Goal: Use online tool/utility: Use online tool/utility

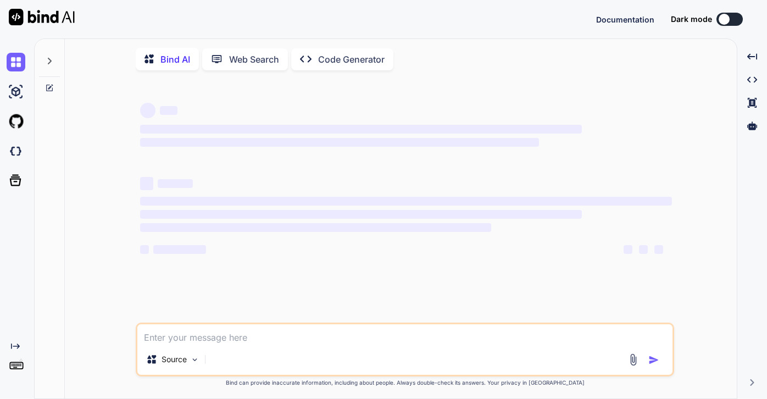
click at [168, 336] on textarea at bounding box center [404, 334] width 535 height 20
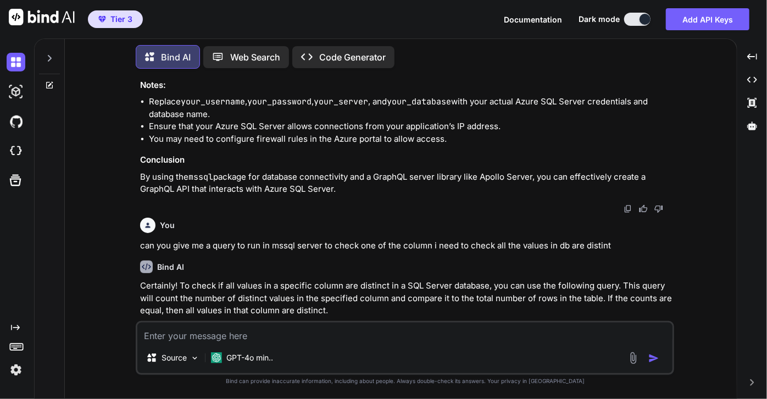
scroll to position [3382, 0]
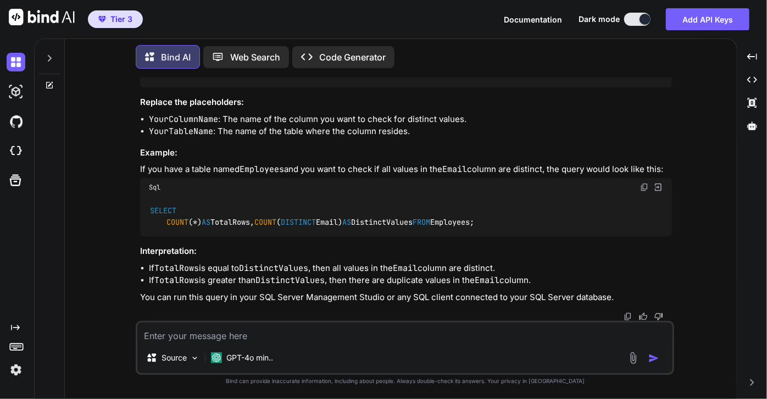
click at [170, 336] on textarea at bounding box center [404, 333] width 535 height 20
click at [49, 86] on icon at bounding box center [49, 85] width 9 height 9
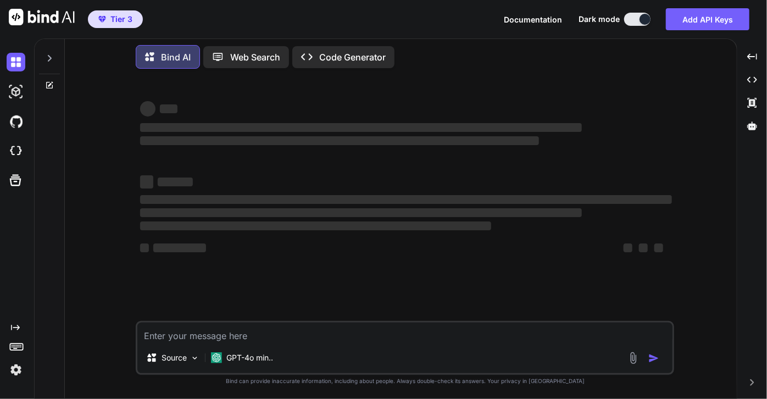
scroll to position [0, 0]
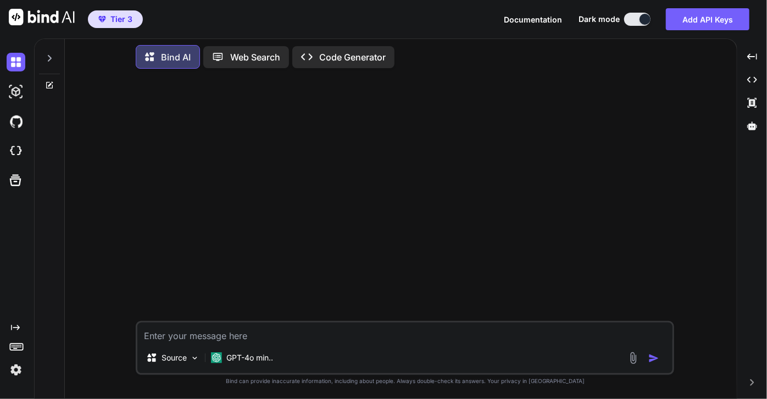
click at [239, 337] on textarea at bounding box center [404, 333] width 535 height 20
paste textarea "@Bean @Profile("messaging") KafkaMongoListener kafkaMongoListener(KafkaTemplate…"
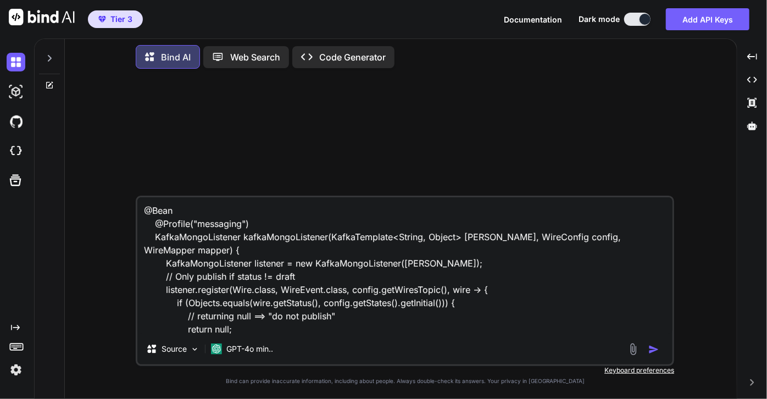
scroll to position [108, 0]
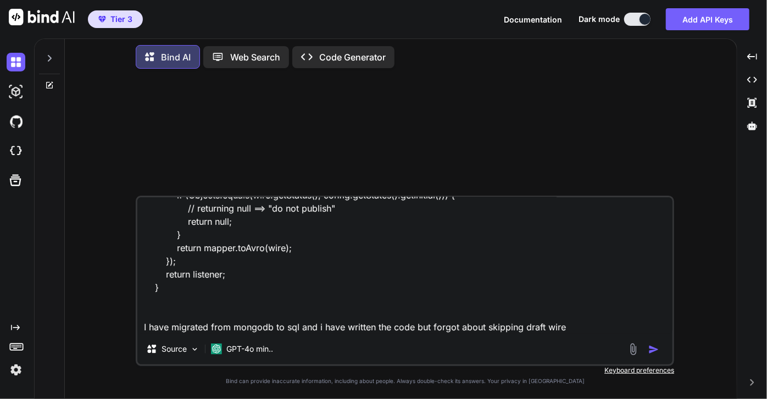
click at [589, 329] on textarea "@Bean @Profile("messaging") KafkaMongoListener kafkaMongoListener(KafkaTemplate…" at bounding box center [404, 265] width 535 height 136
paste textarea "@Bean @Profile("messaging") KafkaJpaEntityRegistrar kafkaJpaEntityRegistrar(Kaf…"
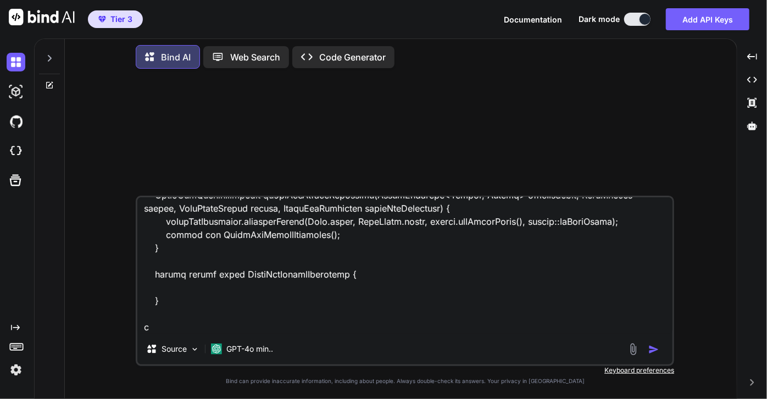
scroll to position [278, 0]
type textarea "@Bean @Profile("messaging") KafkaMongoListener kafkaMongoListener(KafkaTemplate…"
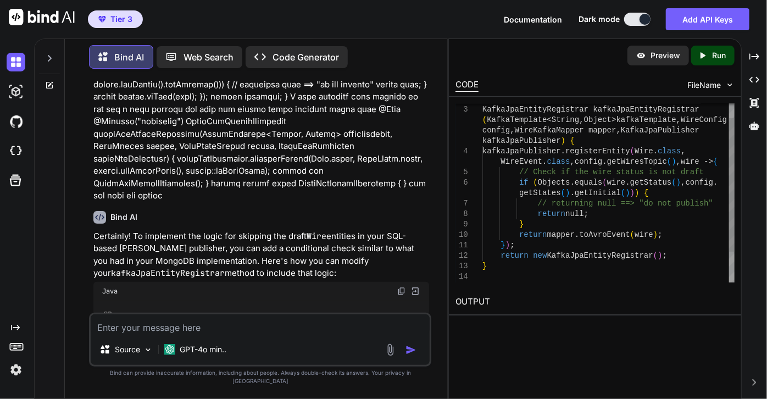
scroll to position [0, 0]
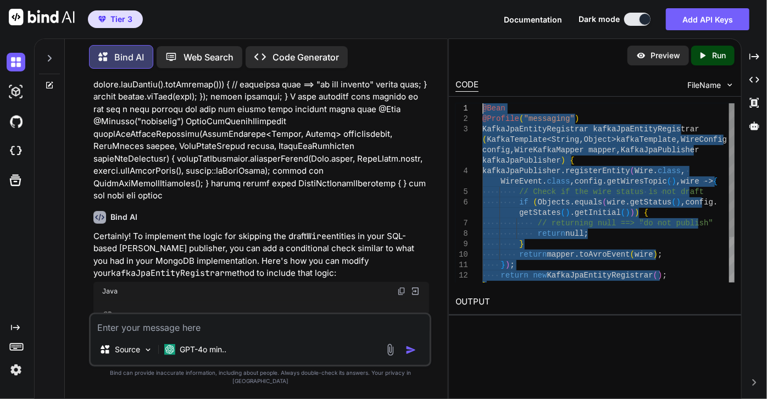
drag, startPoint x: 495, startPoint y: 267, endPoint x: 481, endPoint y: 107, distance: 160.0
click at [483, 107] on div "@Profile ( "messaging" ) KafkaJpaEntityRegistrar kafkaJpaEntityRegistrar ( Kafk…" at bounding box center [609, 223] width 252 height 240
type textarea "@Bean @Profile("messaging") KafkaJpaEntityRegistrar kafkaJpaEntityRegistrar(Kaf…"
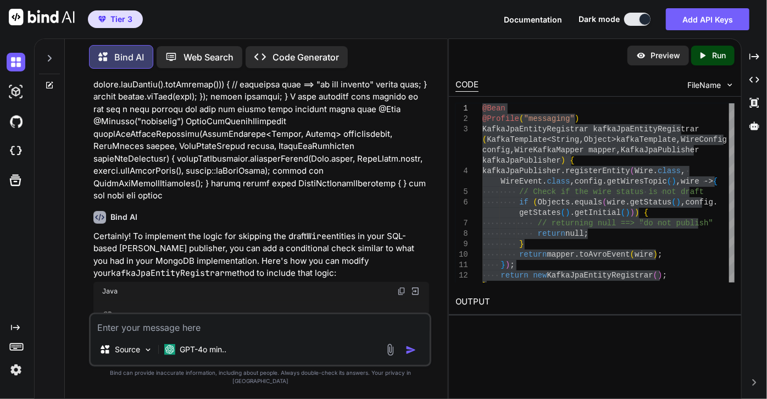
click at [153, 334] on textarea at bounding box center [260, 324] width 339 height 20
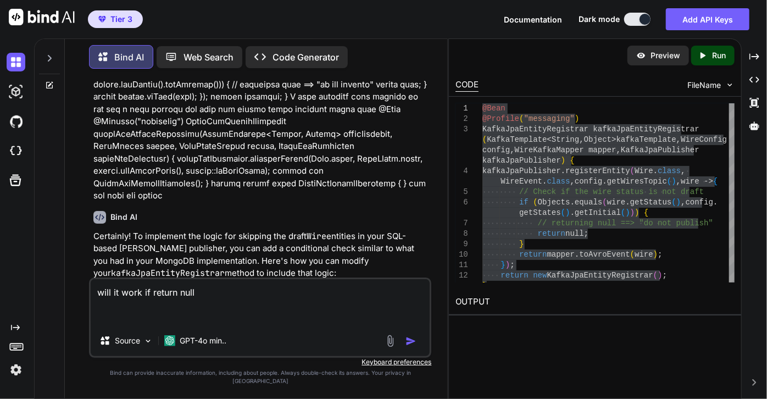
paste textarea "// // Source code recreated from a .class file by IntelliJ IDEA // (powered by …"
type textarea "will it work if return null // // Source code recreated from a .class file by I…"
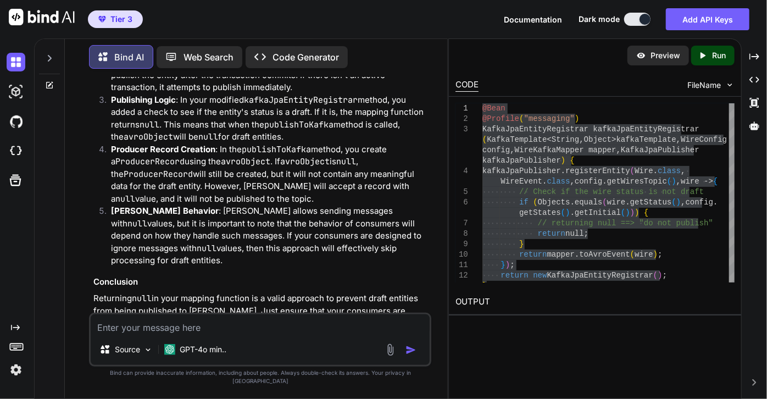
scroll to position [3263, 0]
click at [263, 334] on textarea at bounding box center [260, 324] width 339 height 20
paste textarea "// // Source code recreated from a .class file by IntelliJ IDEA // (powered by …"
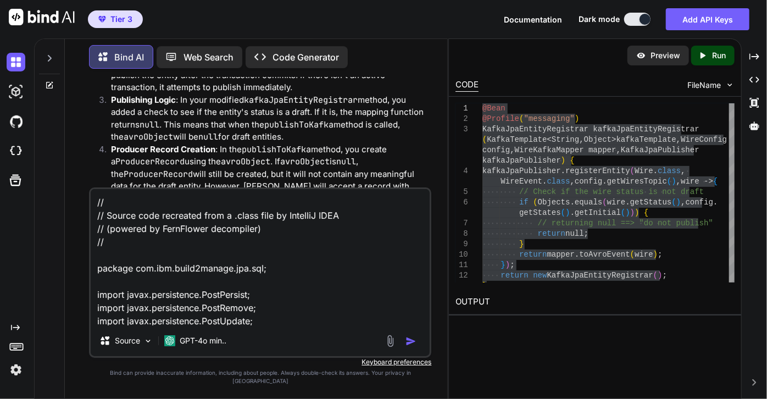
scroll to position [384, 0]
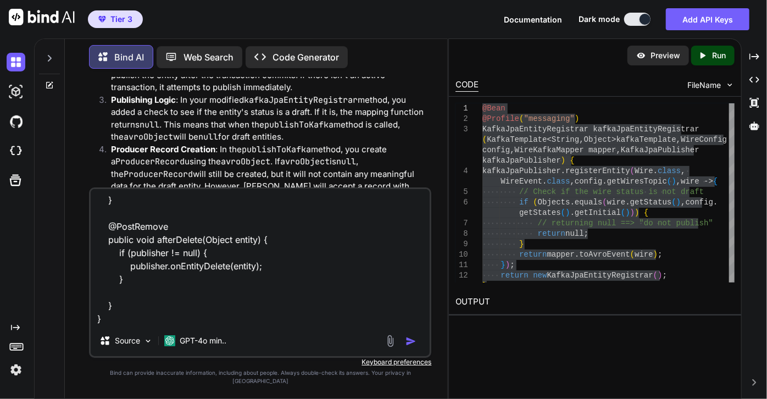
click at [201, 301] on textarea "// // Source code recreated from a .class file by IntelliJ IDEA // (powered by …" at bounding box center [260, 257] width 339 height 136
type textarea "// // Source code recreated from a .class file by IntelliJ IDEA // (powered by …"
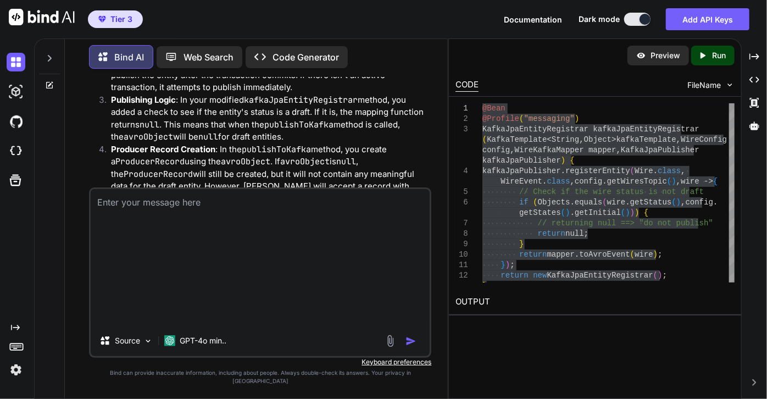
scroll to position [0, 0]
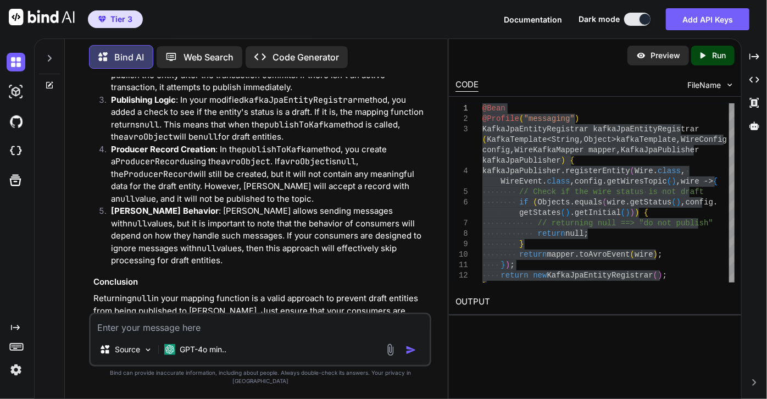
paste textarea "// // Source code recreated from a .class file by IntelliJ IDEA // (powered by …"
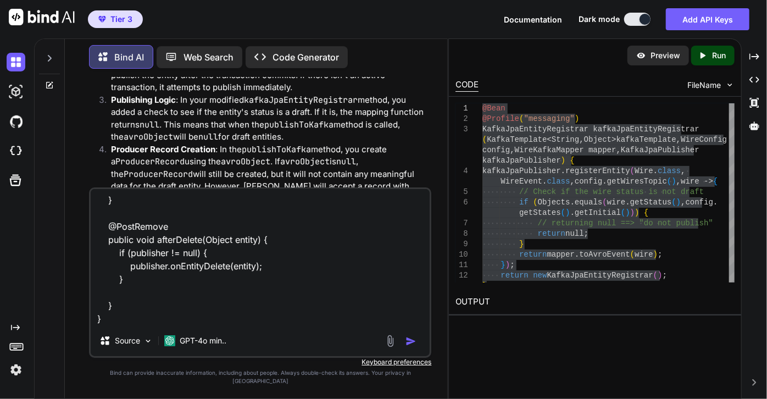
paste textarea "package com.ibm.build2manage.jpa.sql; import javax.persistence.PostPersist; imp…"
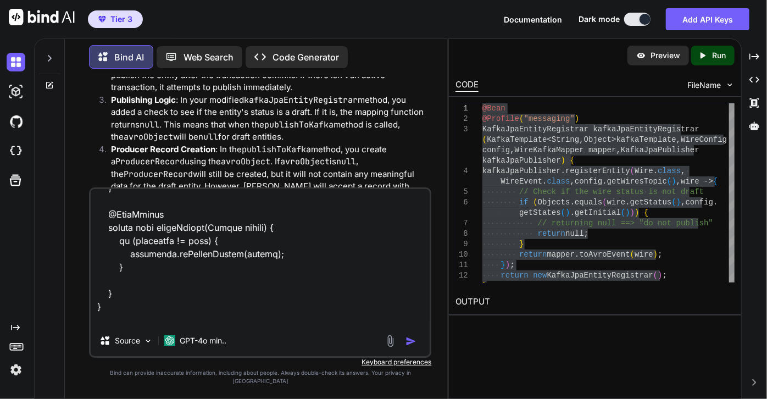
scroll to position [845, 0]
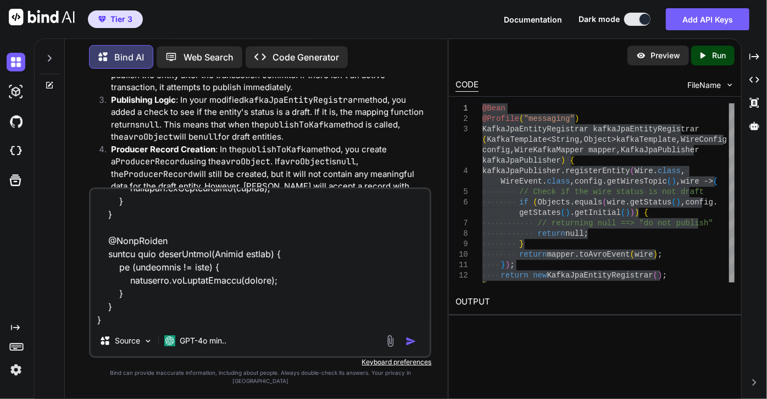
paste textarea "package com.ibm.build2manage.jpa.sql; import org.springframework.boot.autoconfi…"
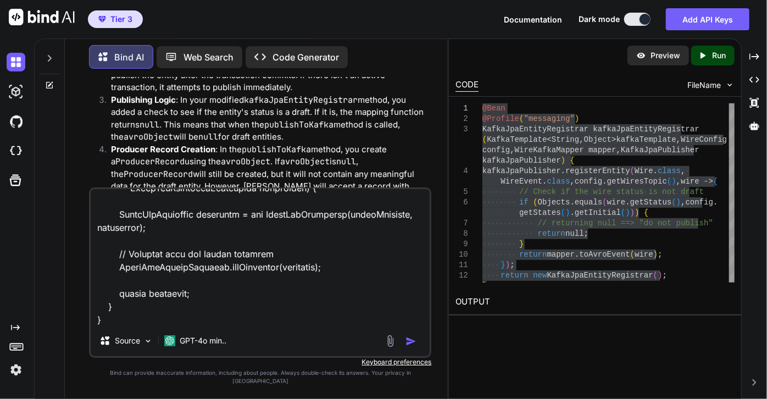
paste textarea "public class CloudEventSerializer<T> implements Serializer<T> { private static …"
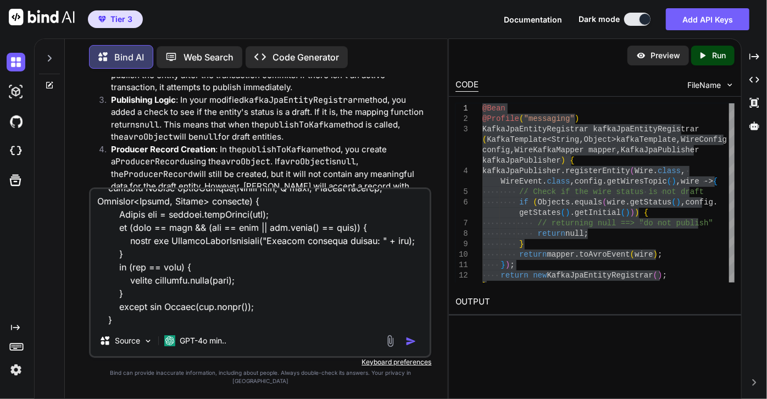
click at [253, 325] on textarea at bounding box center [260, 257] width 339 height 136
paste textarea "package com.ibm.build2manage.messaging.[PERSON_NAME]; import io.cloudevents.Clo…"
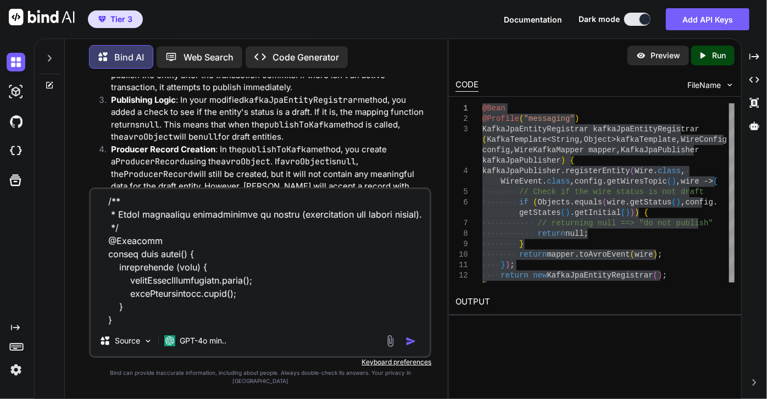
scroll to position [7230, 0]
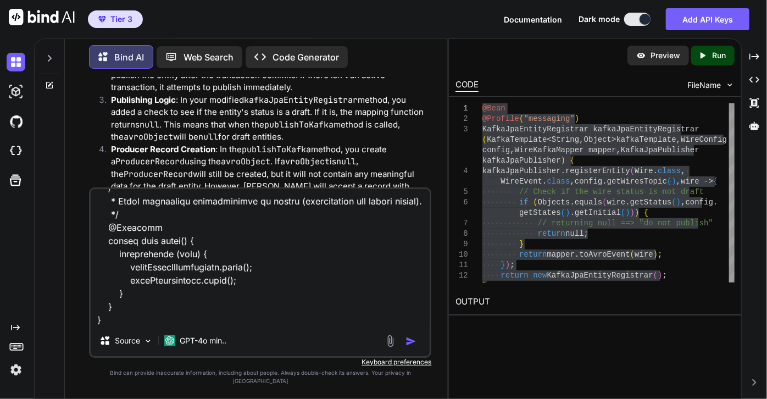
type textarea "// // Source code recreated from a .class file by IntelliJ IDEA // (powered by …"
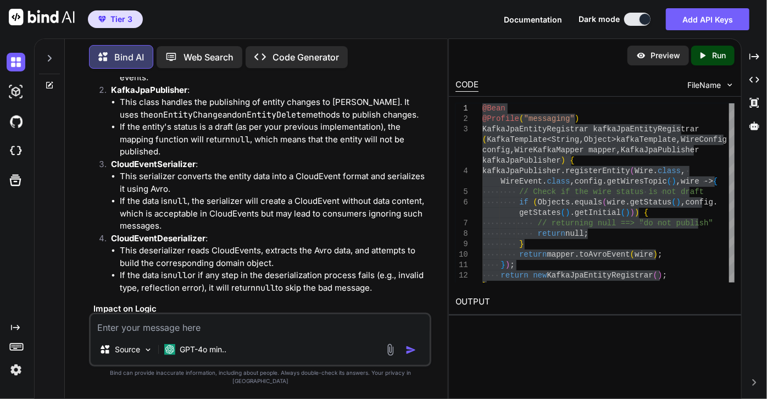
scroll to position [6387, 0]
